Goal: Task Accomplishment & Management: Complete application form

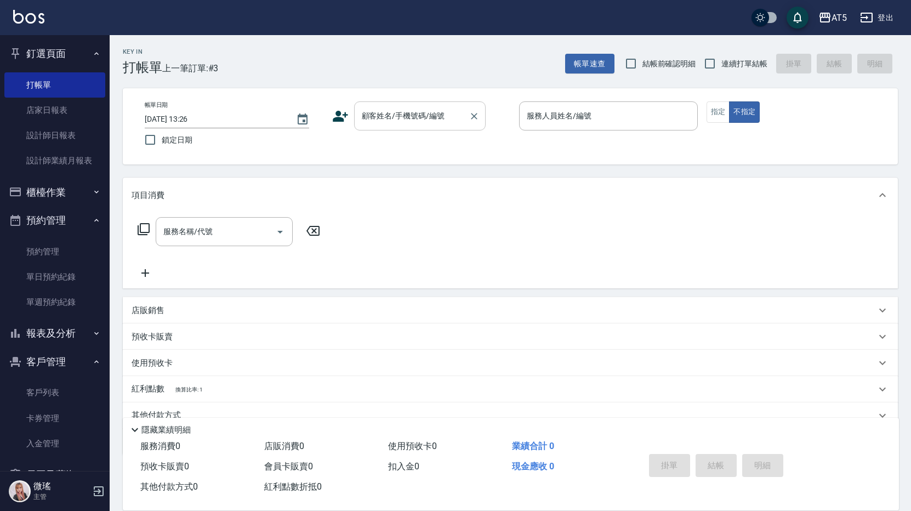
click at [395, 128] on div "顧客姓名/手機號碼/編號" at bounding box center [420, 115] width 132 height 29
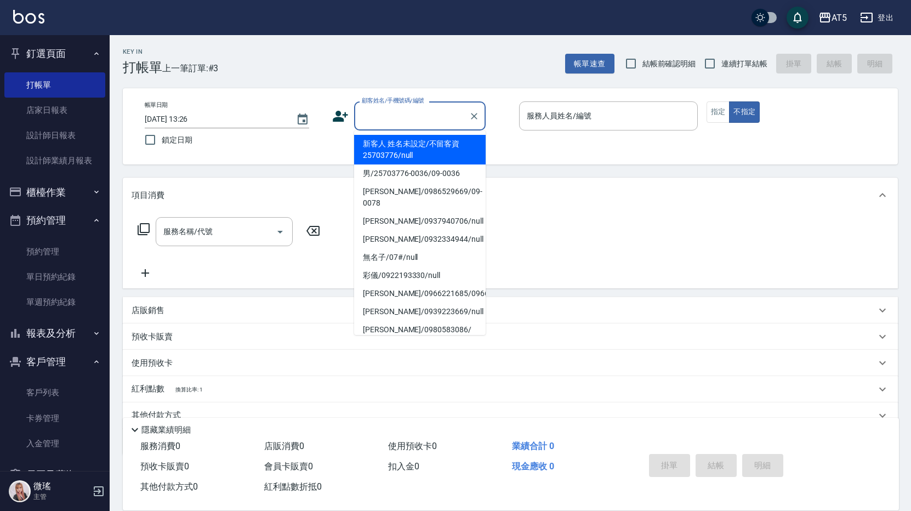
click at [418, 150] on li "新客人 姓名未設定/不留客資25703776/null" at bounding box center [420, 150] width 132 height 30
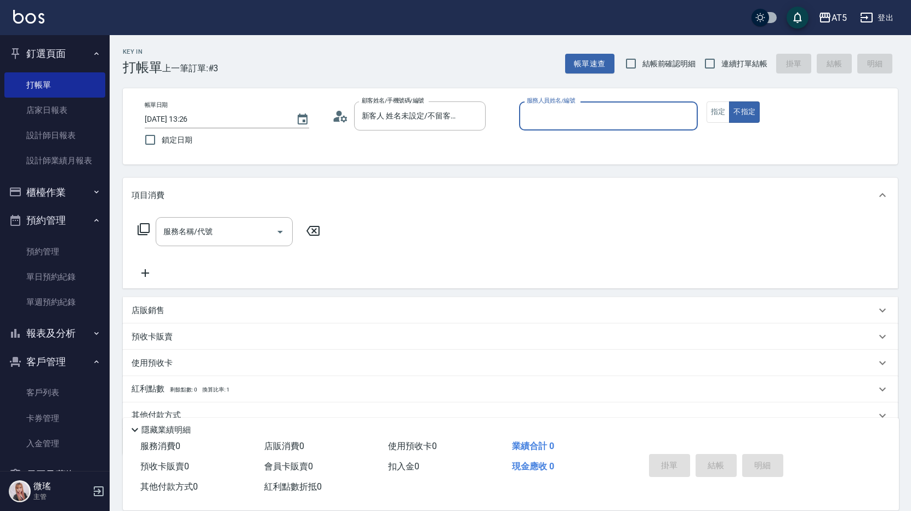
type input "新客人 姓名未設定/不留客資25703776/null"
type input "06"
type button "false"
type input "KIKI-06"
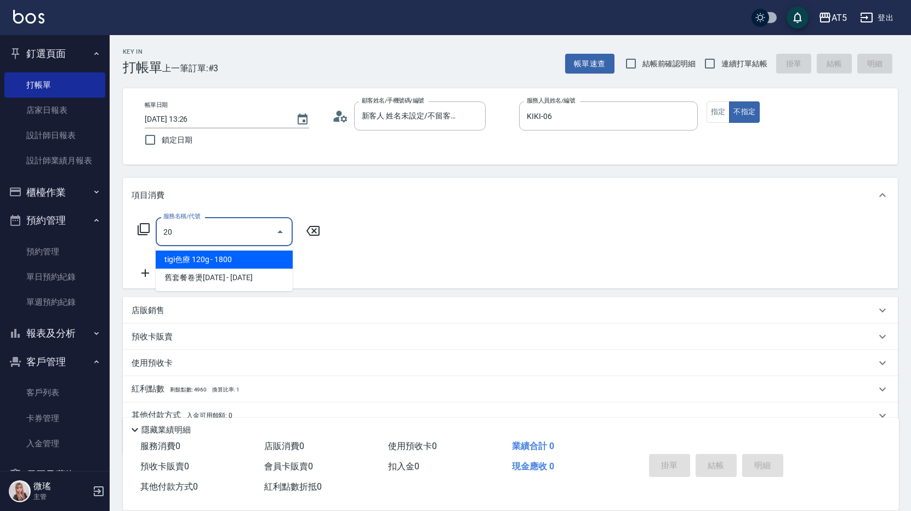
type input "201"
type input "30"
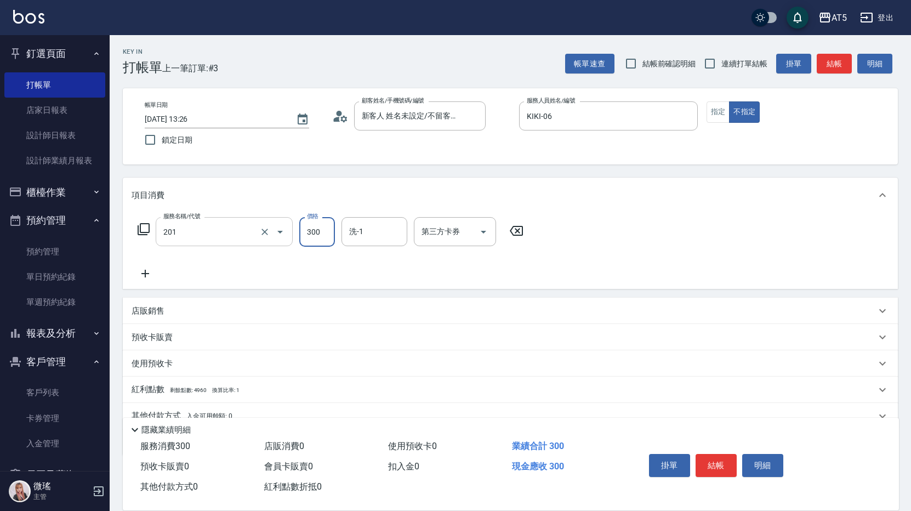
type input "洗髮(201)"
click at [143, 274] on icon at bounding box center [145, 274] width 8 height 8
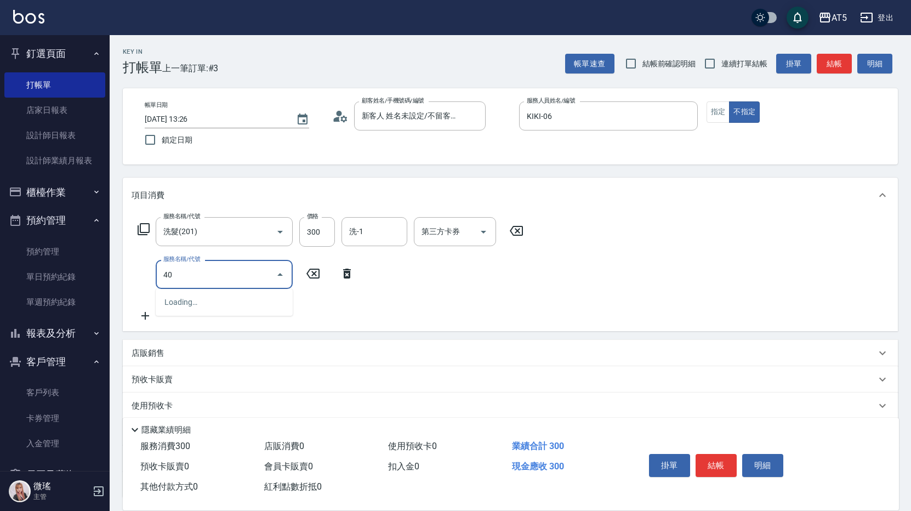
type input "401"
type input "70"
type input "剪髮(401)"
click at [147, 318] on icon at bounding box center [145, 316] width 27 height 13
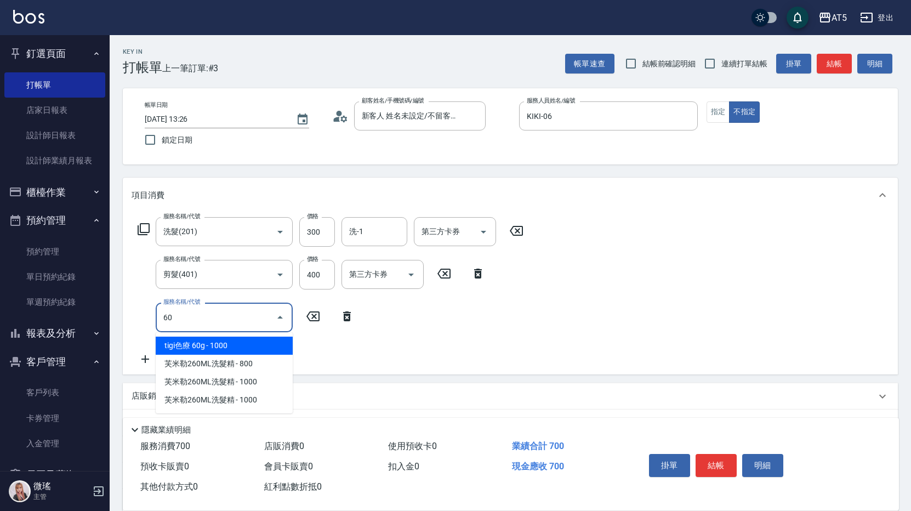
type input "601"
type input "100"
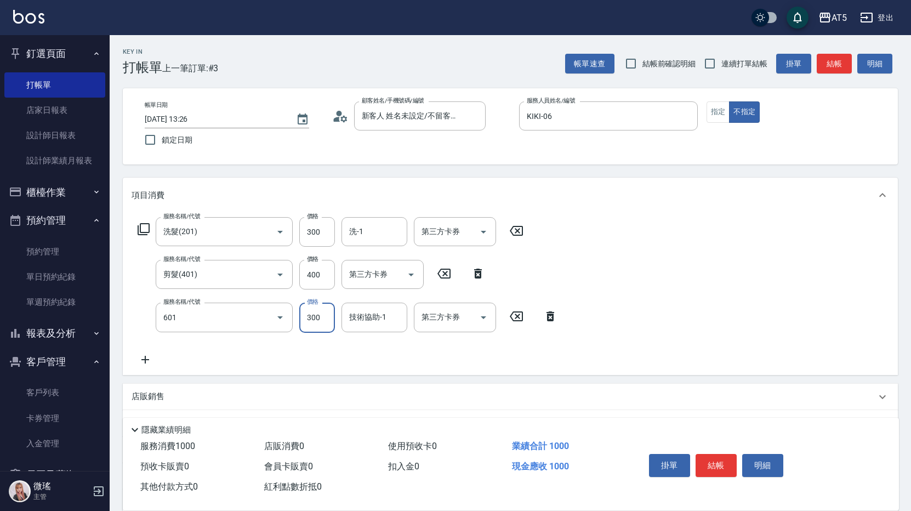
type input "自備護髮(601)"
type input "5"
type input "70"
type input "55"
type input "120"
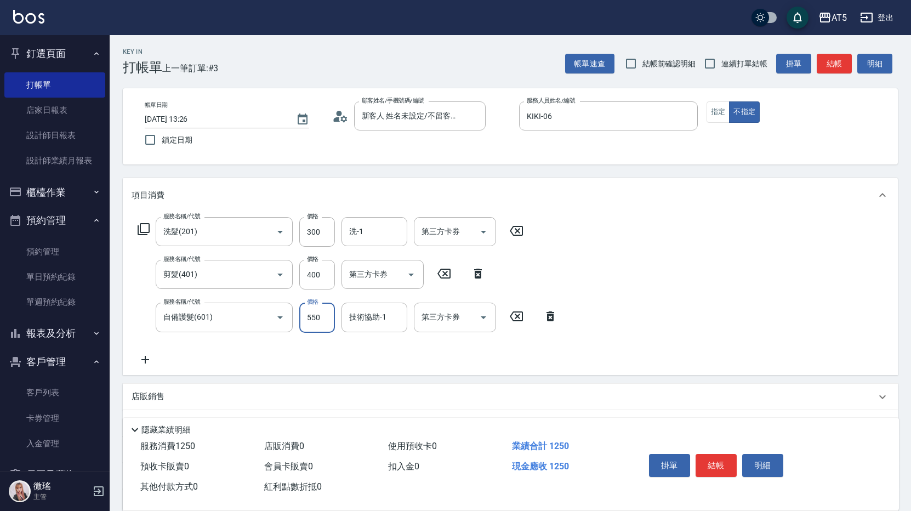
type input "550"
click at [850, 65] on button "結帳" at bounding box center [834, 64] width 35 height 20
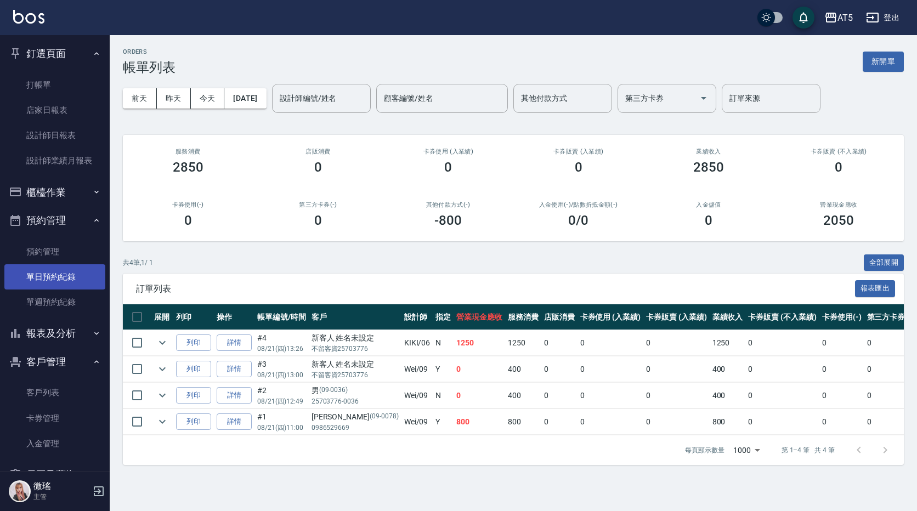
click at [63, 275] on link "單日預約紀錄" at bounding box center [54, 276] width 101 height 25
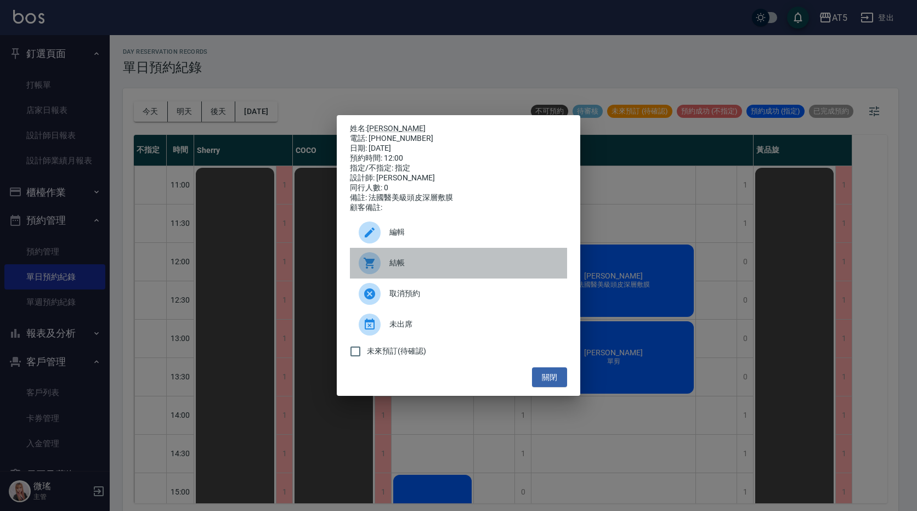
click at [416, 269] on span "結帳" at bounding box center [473, 263] width 169 height 12
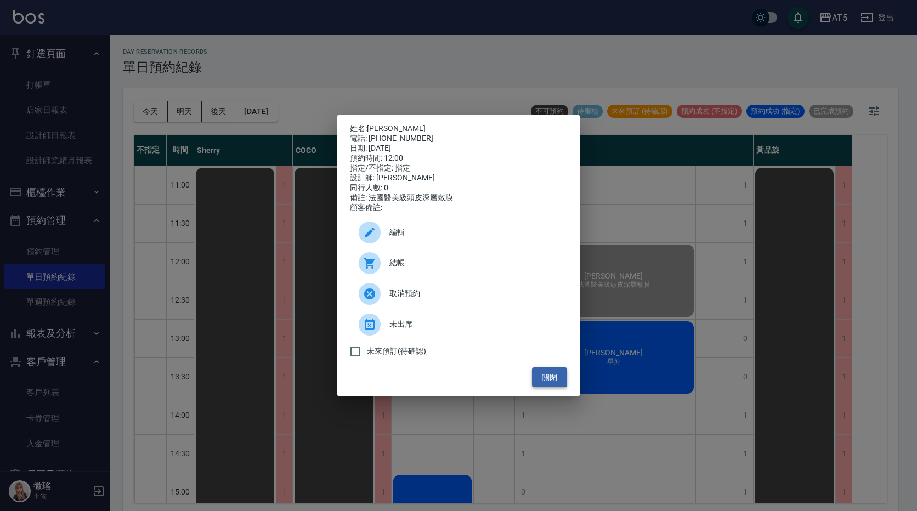
click at [561, 382] on button "關閉" at bounding box center [549, 377] width 35 height 20
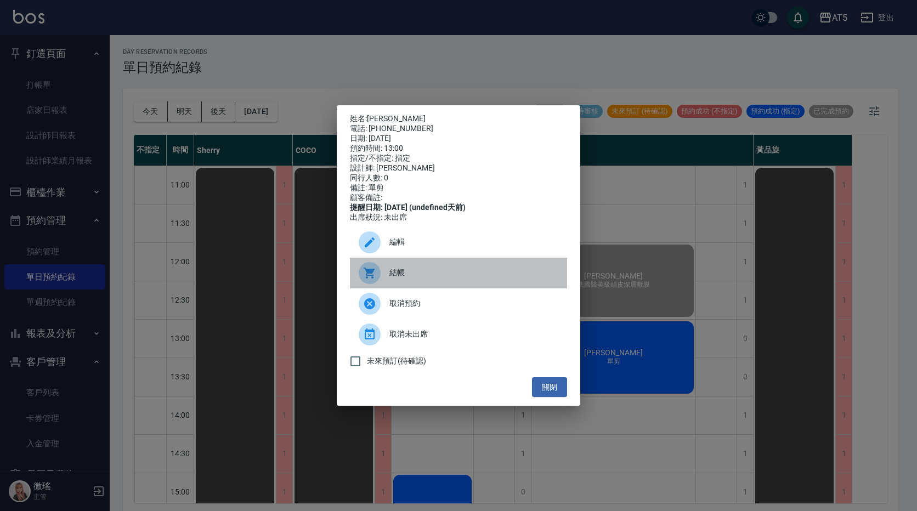
click at [417, 277] on span "結帳" at bounding box center [473, 273] width 169 height 12
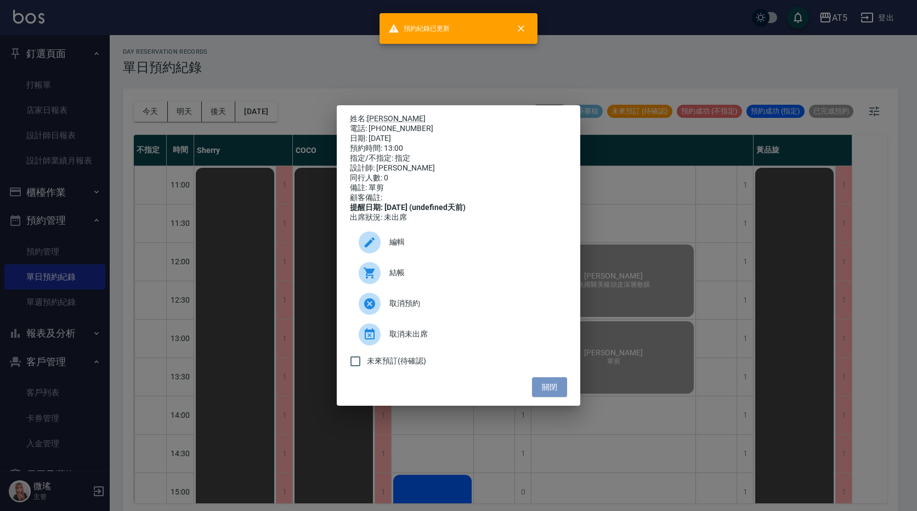
drag, startPoint x: 566, startPoint y: 391, endPoint x: 559, endPoint y: 377, distance: 15.7
click at [566, 390] on button "關閉" at bounding box center [549, 387] width 35 height 20
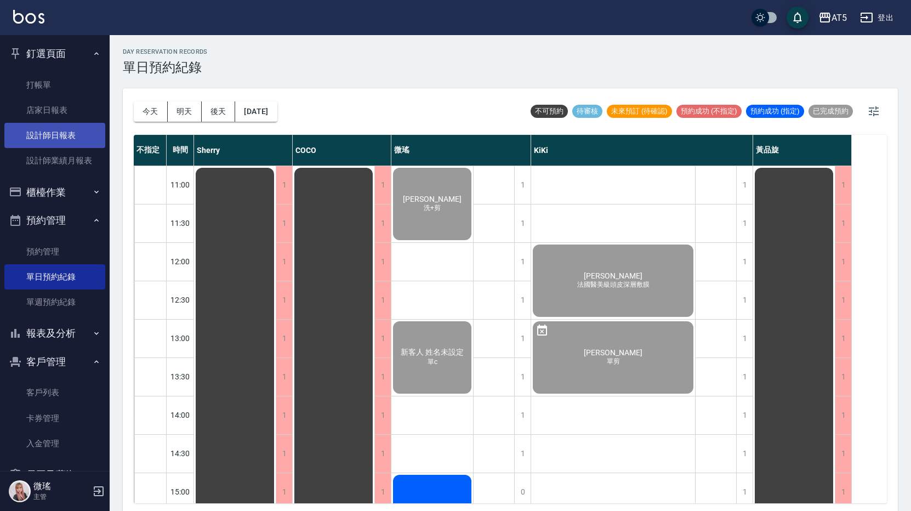
click at [32, 132] on link "設計師日報表" at bounding box center [54, 135] width 101 height 25
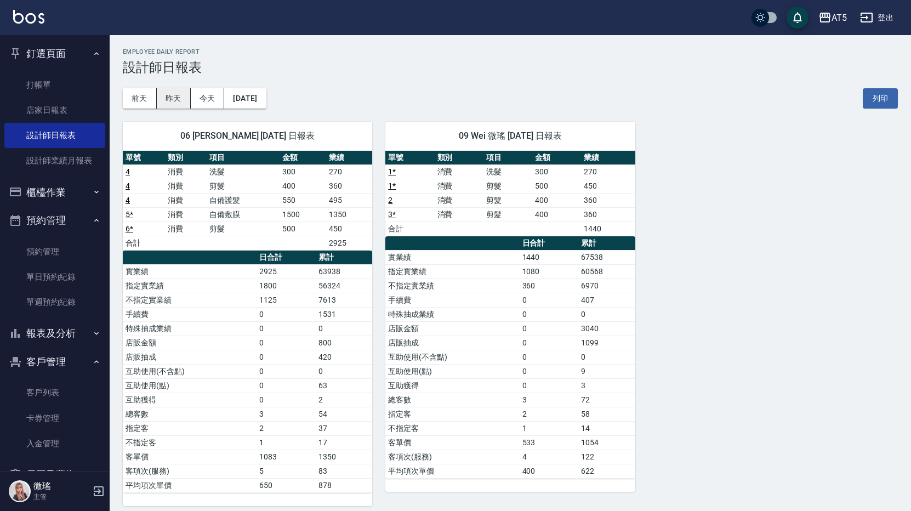
click at [173, 103] on button "昨天" at bounding box center [174, 98] width 34 height 20
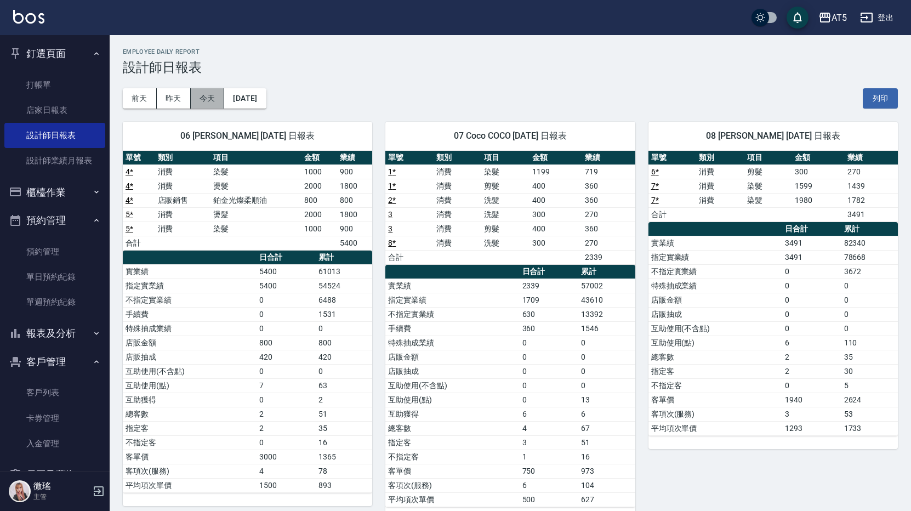
click at [199, 98] on button "今天" at bounding box center [208, 98] width 34 height 20
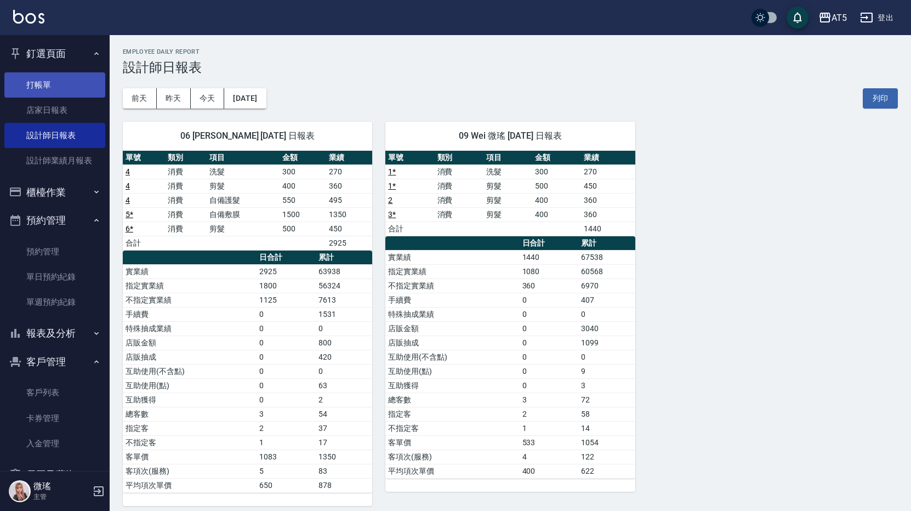
click at [33, 85] on link "打帳單" at bounding box center [54, 84] width 101 height 25
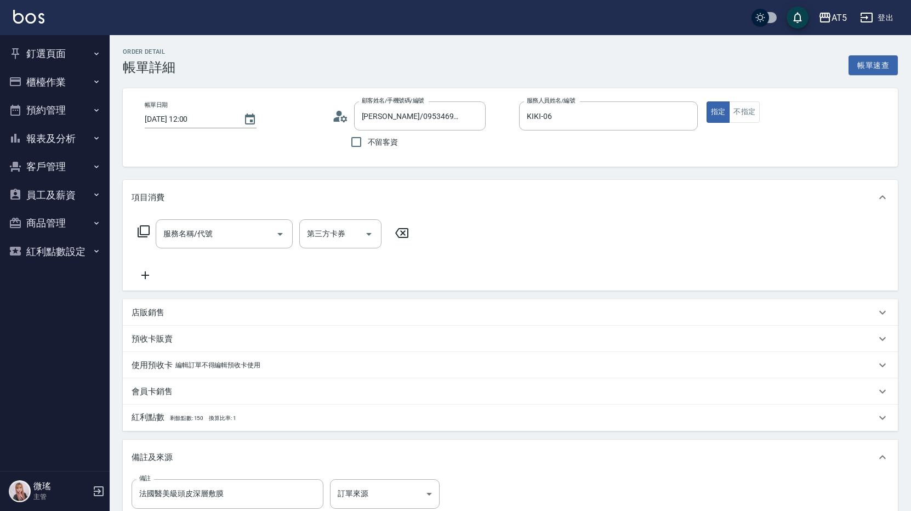
click at [149, 239] on div "服務名稱/代號 服務名稱/代號 第三方卡券 第三方卡券" at bounding box center [274, 233] width 284 height 29
click at [147, 235] on icon at bounding box center [144, 231] width 12 height 12
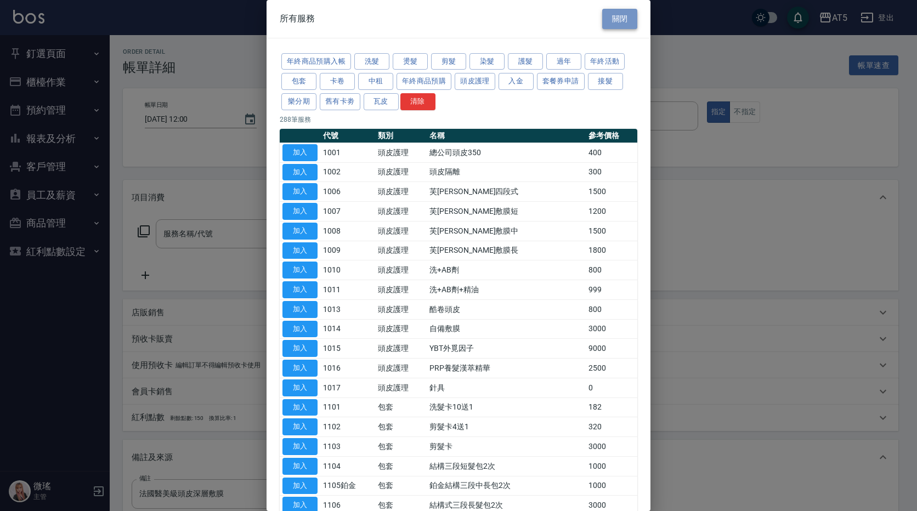
click at [621, 20] on button "關閉" at bounding box center [619, 19] width 35 height 20
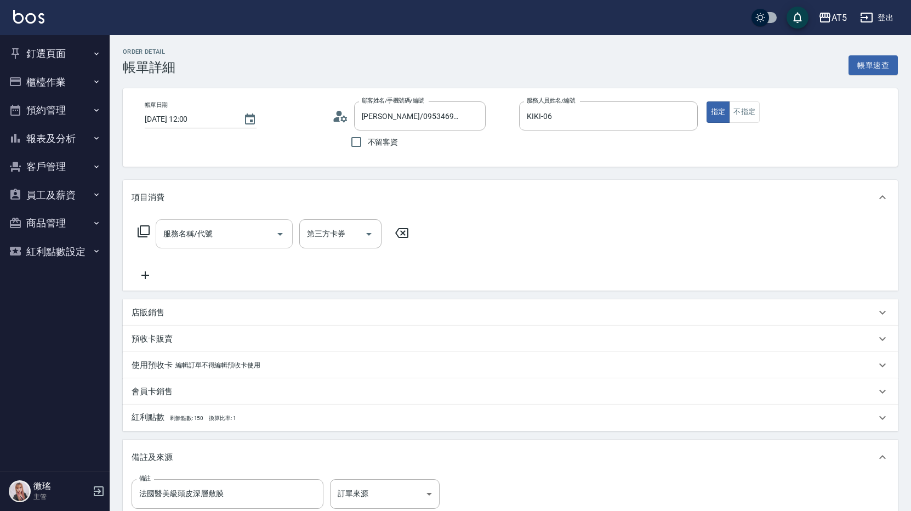
click at [191, 234] on div "服務名稱/代號 服務名稱/代號" at bounding box center [224, 233] width 137 height 29
click at [140, 231] on icon at bounding box center [144, 231] width 12 height 12
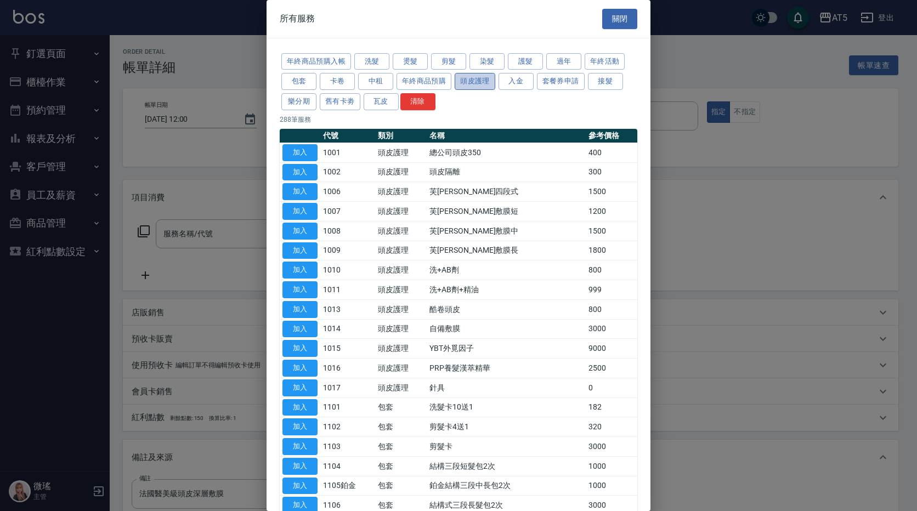
click at [457, 80] on button "頭皮護理" at bounding box center [475, 81] width 41 height 17
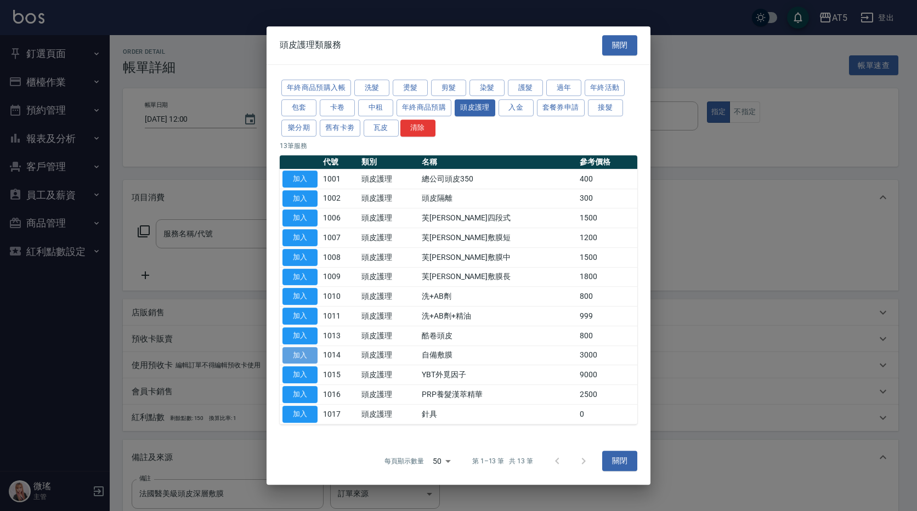
click at [311, 360] on button "加入" at bounding box center [299, 355] width 35 height 17
type input "自備敷膜(1014)"
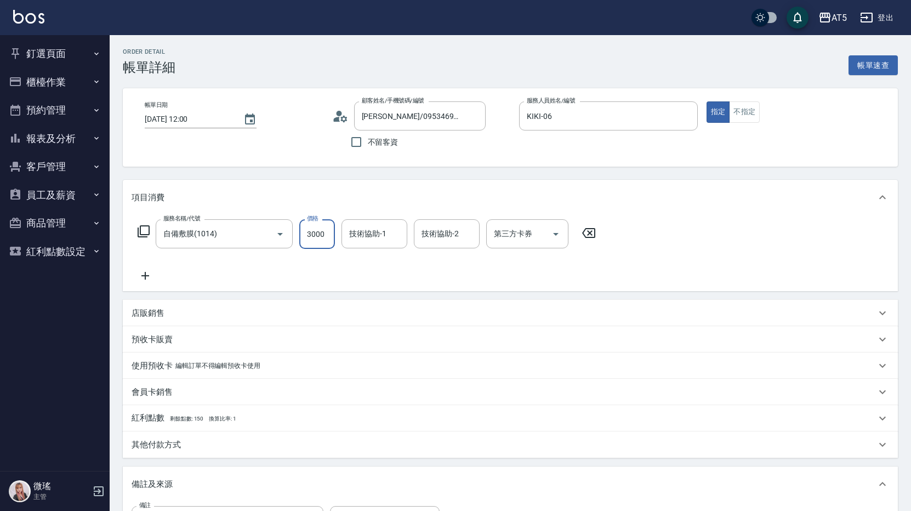
click at [307, 231] on input "3000" at bounding box center [317, 234] width 36 height 30
type input "0"
type input "15"
type input "10"
type input "150"
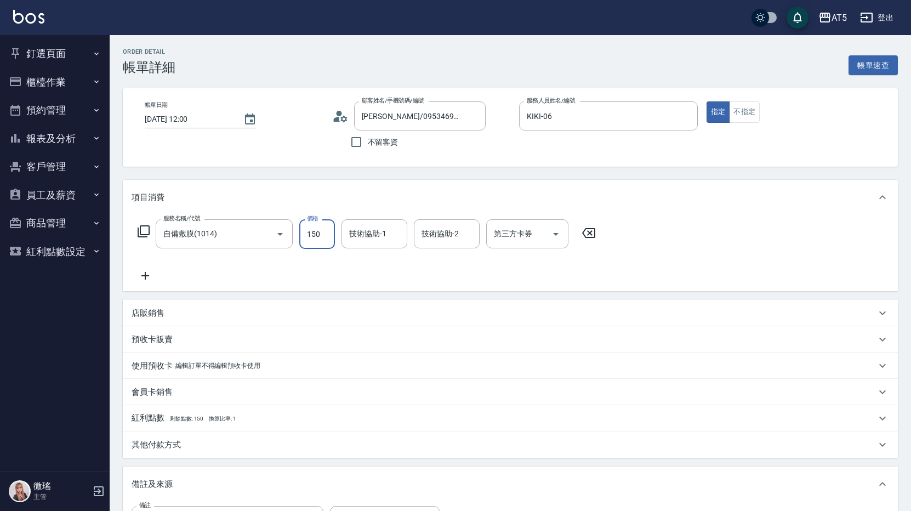
type input "150"
type input "1500"
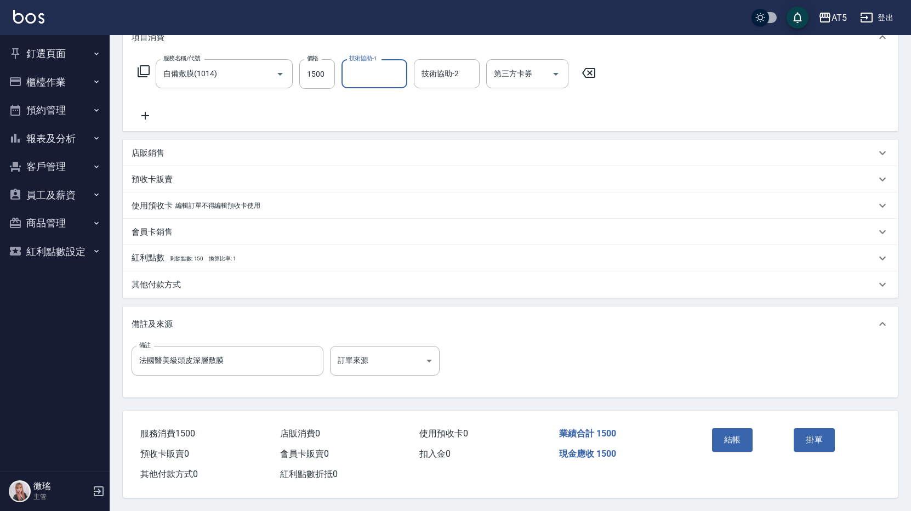
scroll to position [165, 0]
click at [717, 439] on button "結帳" at bounding box center [732, 439] width 41 height 23
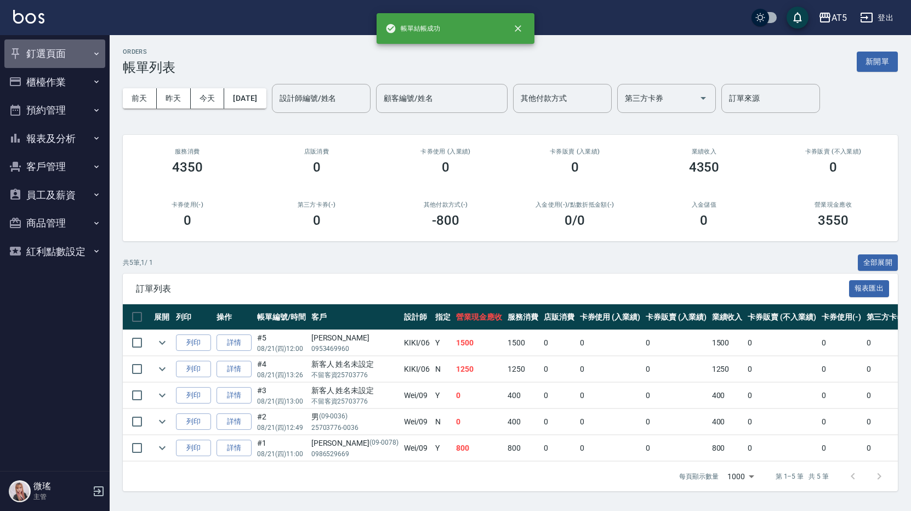
click at [49, 54] on button "釘選頁面" at bounding box center [54, 53] width 101 height 29
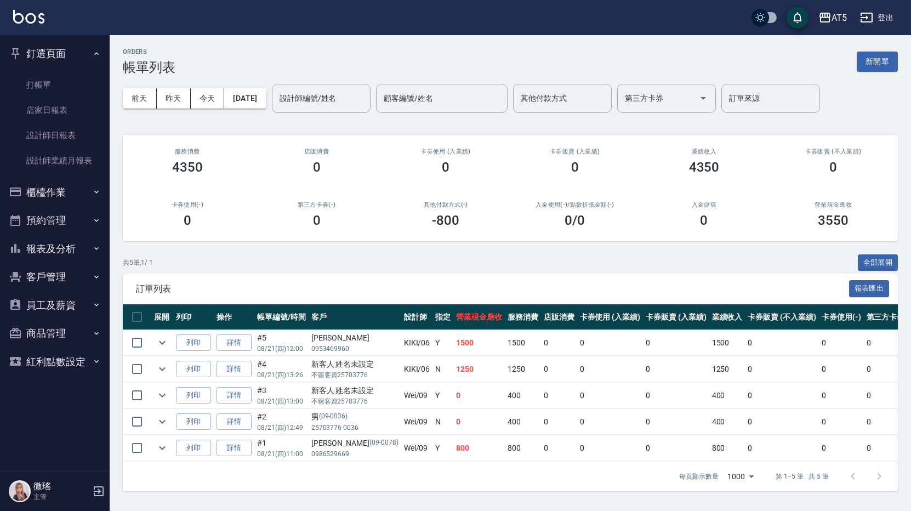
click at [49, 54] on button "釘選頁面" at bounding box center [54, 53] width 101 height 29
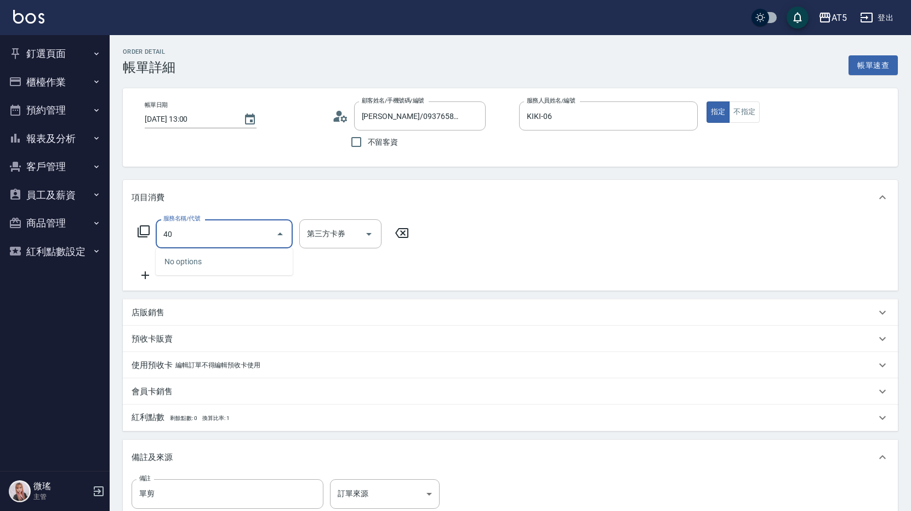
type input "401"
type input "40"
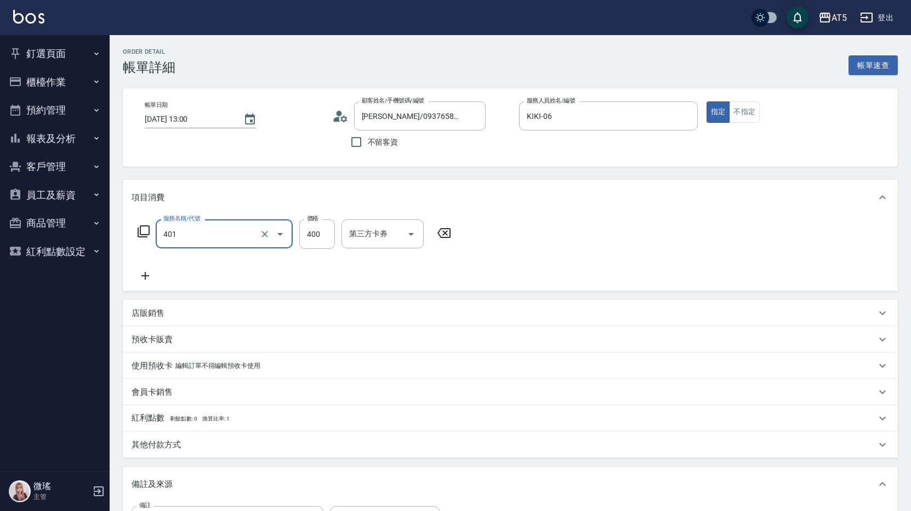
type input "剪髮(401)"
type input "0"
type input "50"
type input "500"
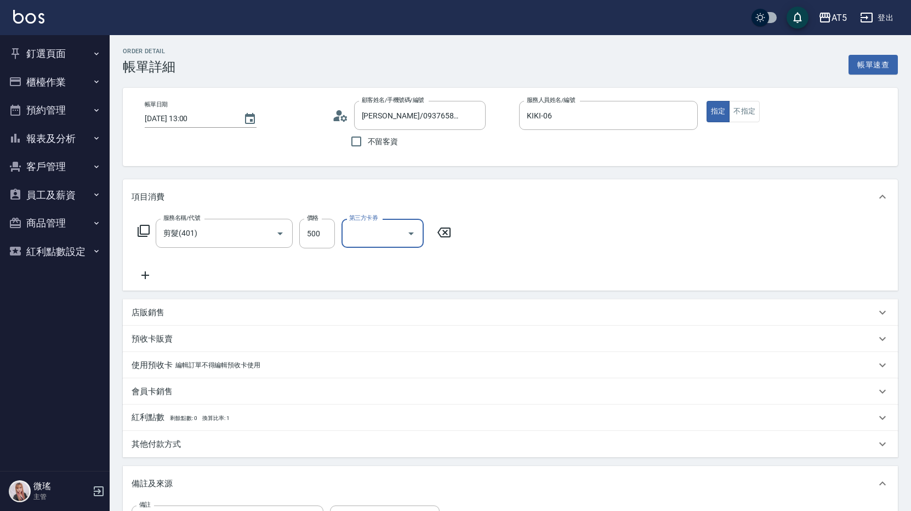
scroll to position [165, 0]
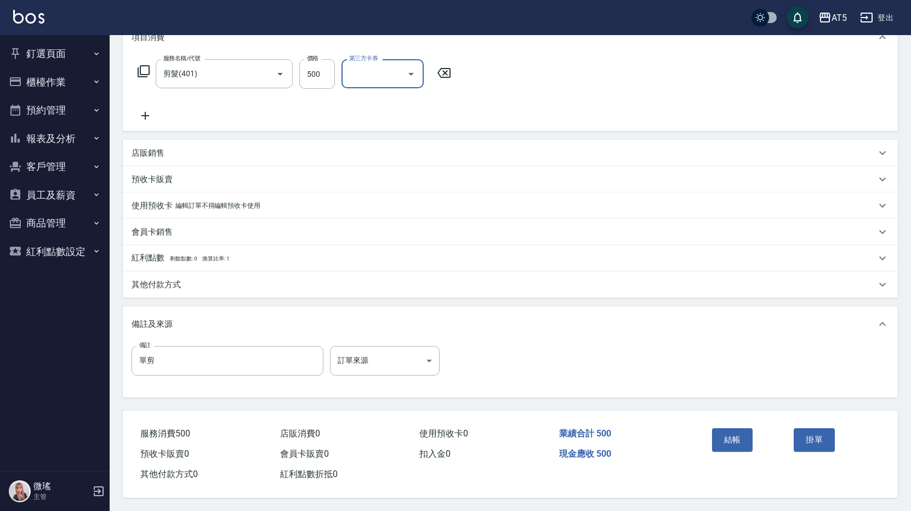
click at [159, 279] on p "其他付款方式" at bounding box center [156, 285] width 49 height 12
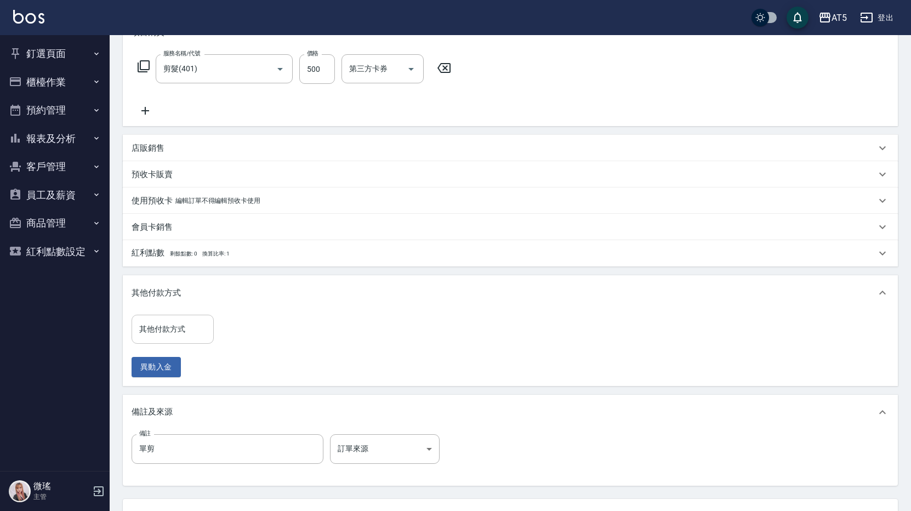
click at [171, 324] on div "其他付款方式 其他付款方式" at bounding box center [173, 329] width 82 height 29
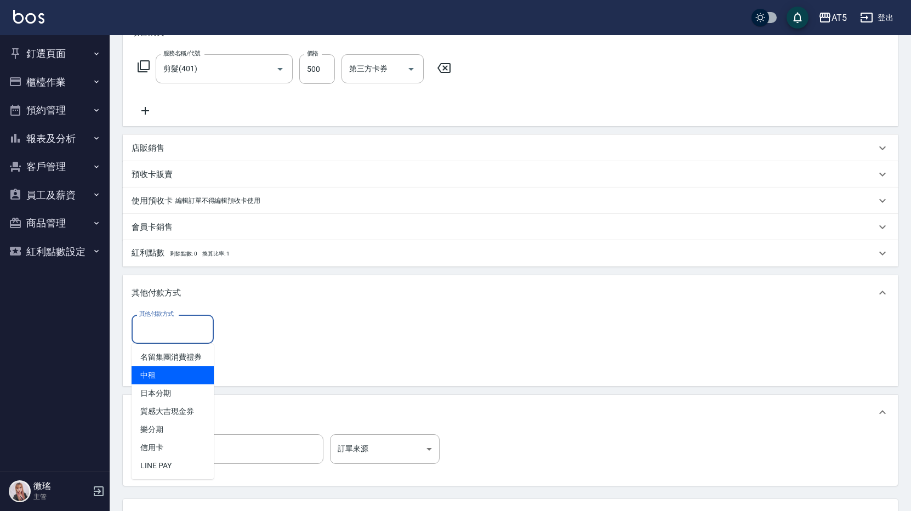
click at [159, 370] on span "中租" at bounding box center [173, 375] width 82 height 18
type input "中租"
click at [238, 326] on input "0" at bounding box center [261, 330] width 82 height 30
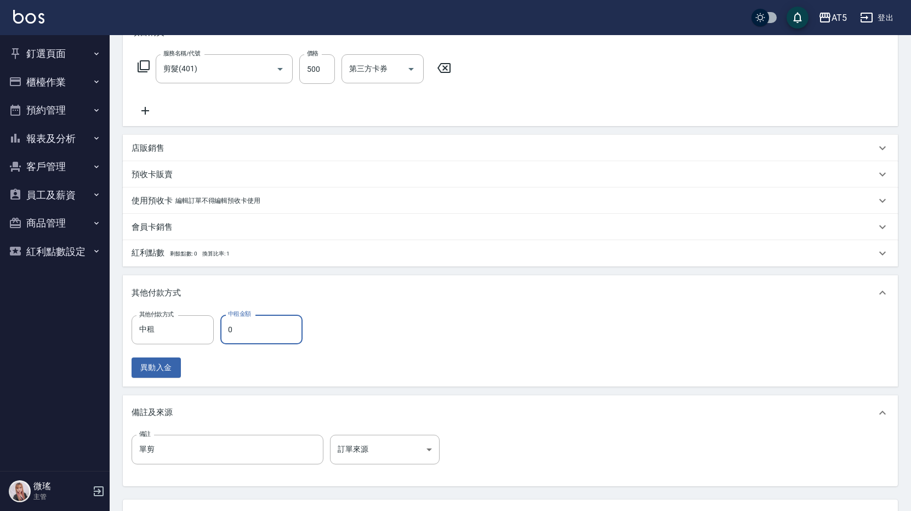
type input "40"
type input "50"
type input "0"
type input "500"
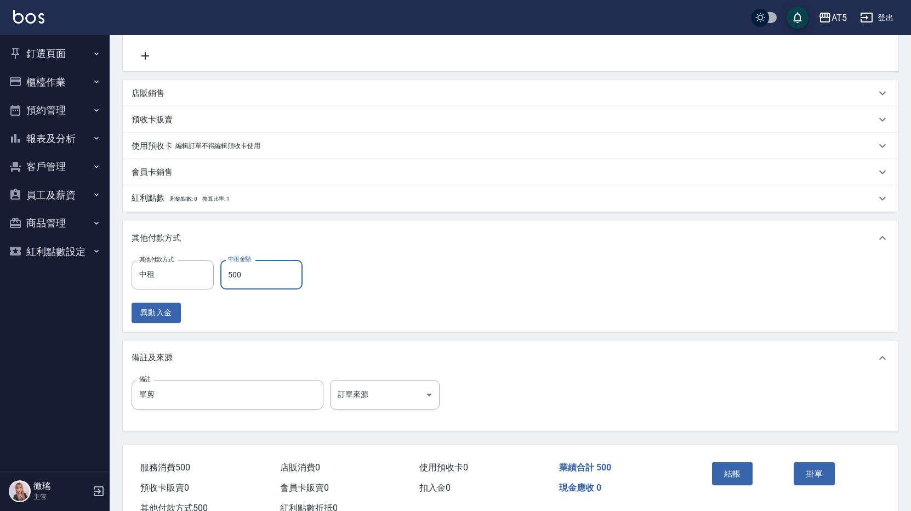
scroll to position [259, 0]
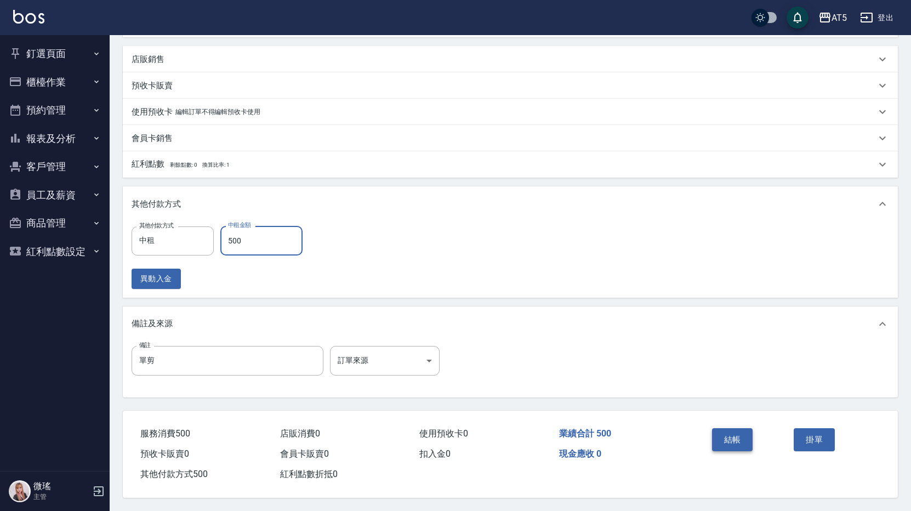
drag, startPoint x: 758, startPoint y: 432, endPoint x: 737, endPoint y: 439, distance: 22.7
click at [758, 433] on div "結帳" at bounding box center [749, 448] width 82 height 48
click at [735, 440] on button "結帳" at bounding box center [732, 439] width 41 height 23
